Goal: Ask a question

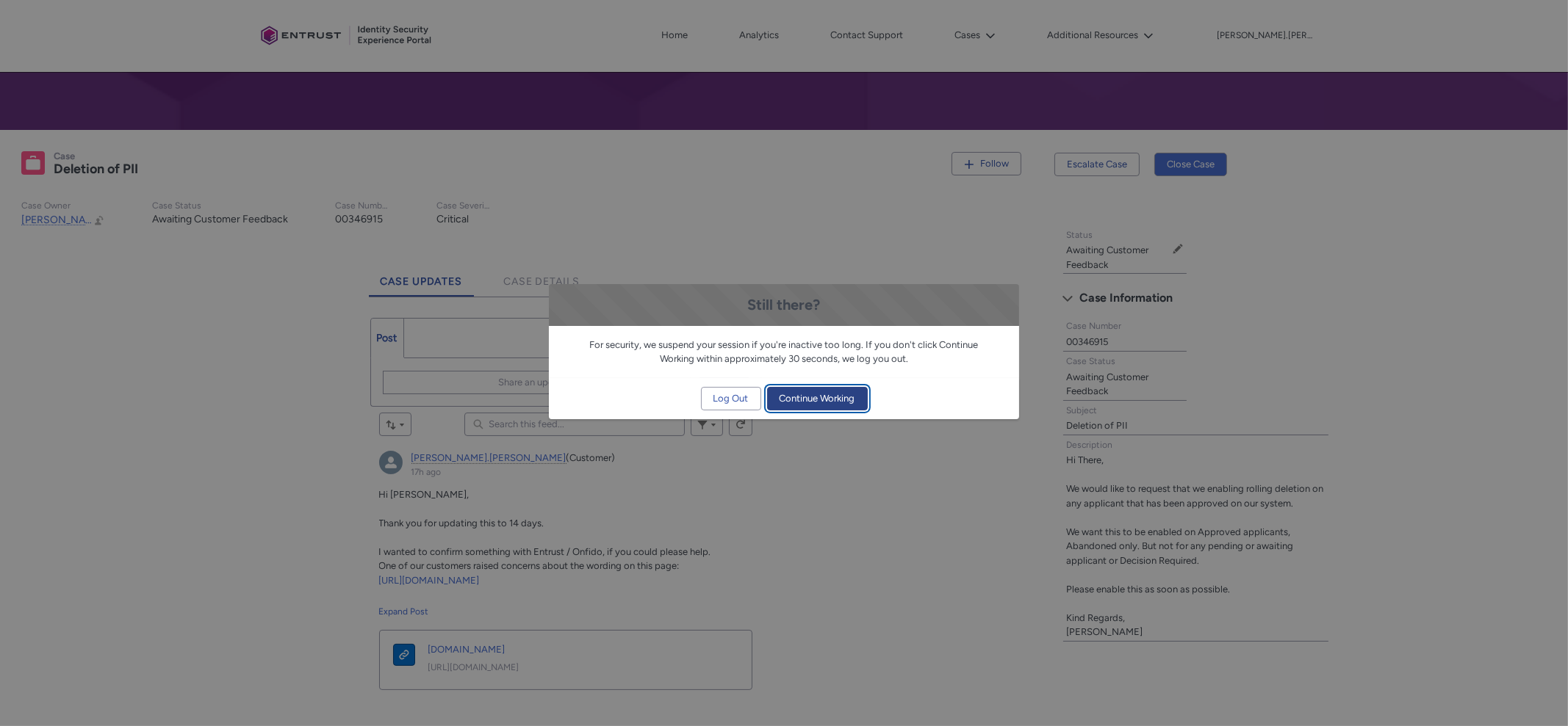
click at [832, 400] on span "Continue Working" at bounding box center [816, 399] width 75 height 22
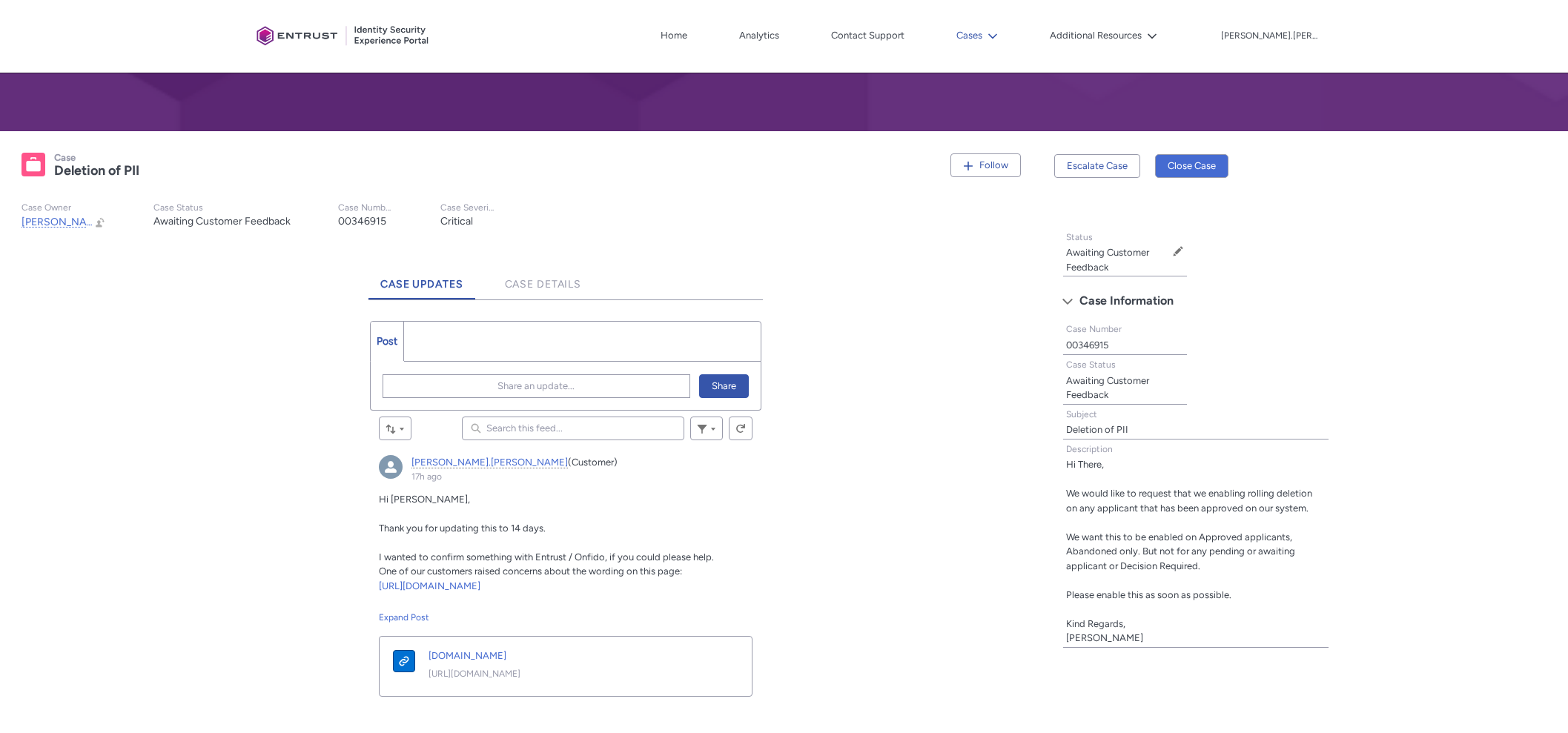
click at [1002, 40] on button "Cases" at bounding box center [976, 36] width 48 height 22
click at [1065, 71] on link "My Open Cases" at bounding box center [1016, 69] width 130 height 31
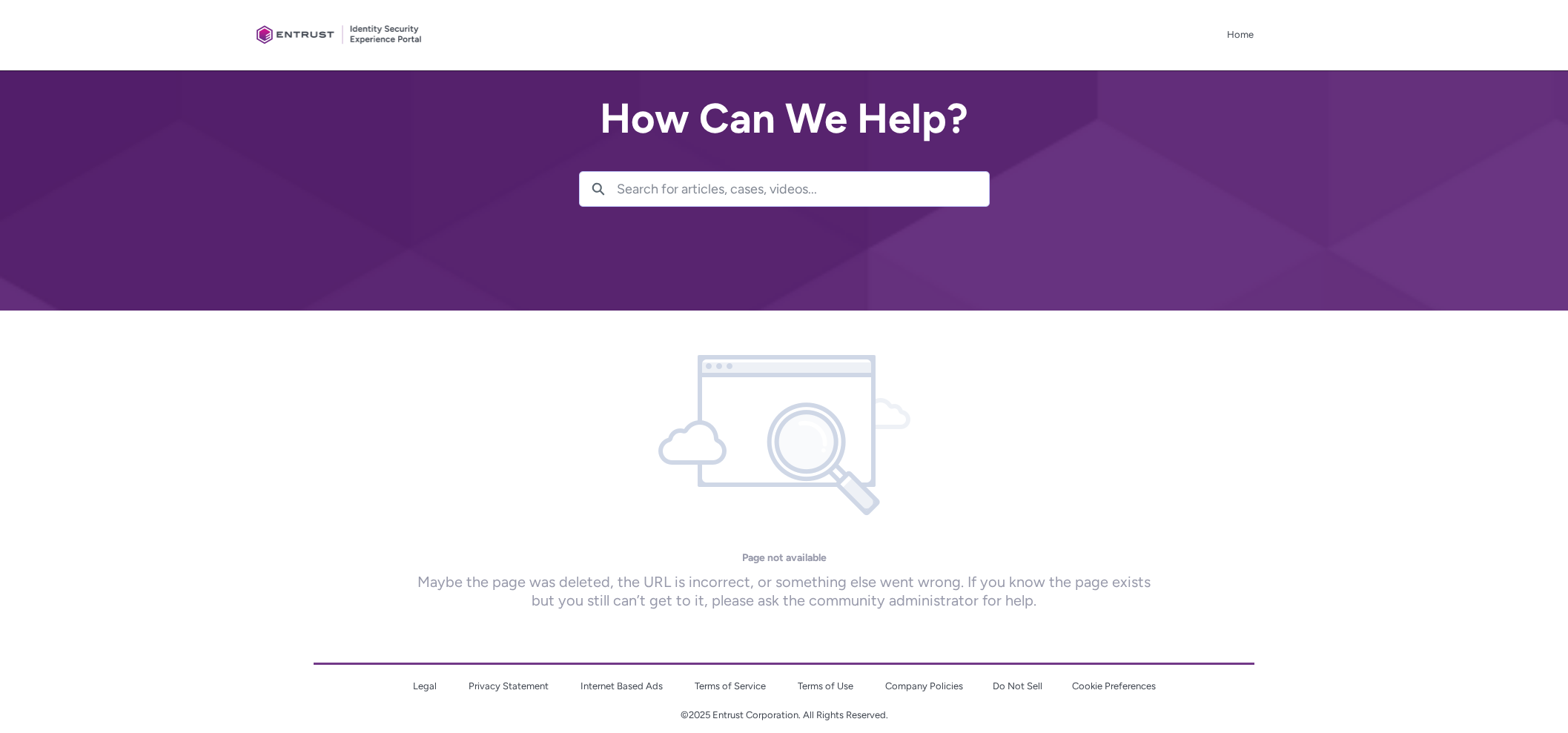
scroll to position [34, 0]
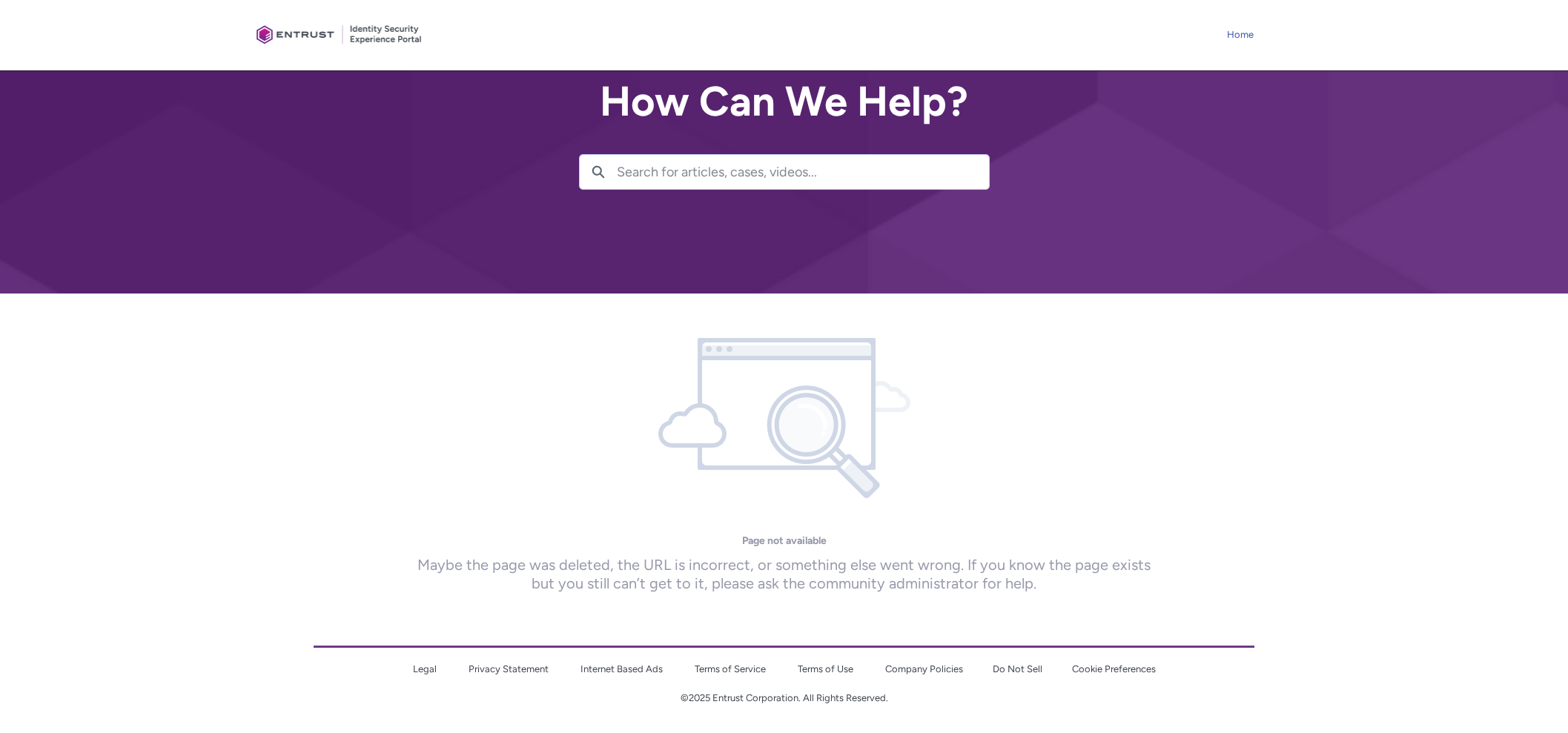
click at [1251, 34] on link "Home" at bounding box center [1240, 35] width 34 height 22
